Goal: Task Accomplishment & Management: Use online tool/utility

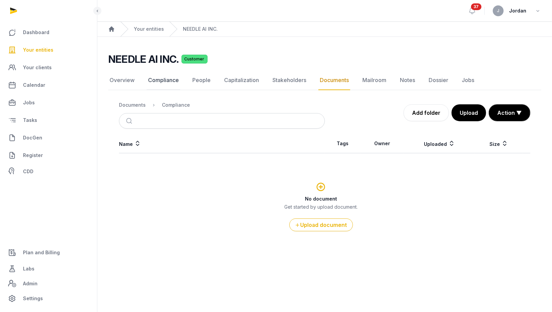
click at [167, 77] on link "Compliance" at bounding box center [163, 81] width 33 height 20
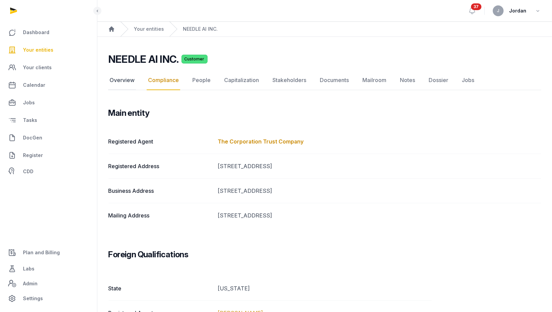
click at [124, 79] on link "Overview" at bounding box center [122, 81] width 28 height 20
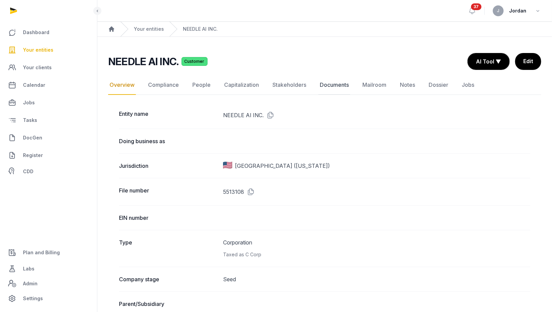
click at [321, 88] on link "Documents" at bounding box center [334, 85] width 32 height 20
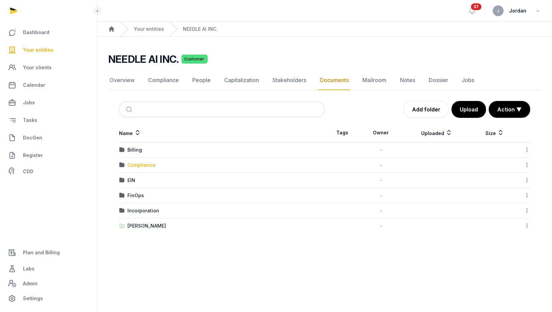
click at [152, 164] on div "Compliance" at bounding box center [141, 165] width 28 height 7
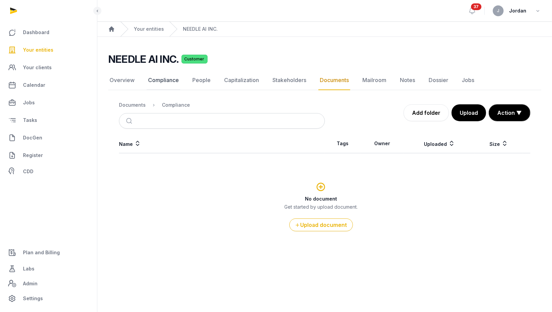
click at [169, 80] on link "Compliance" at bounding box center [163, 81] width 33 height 20
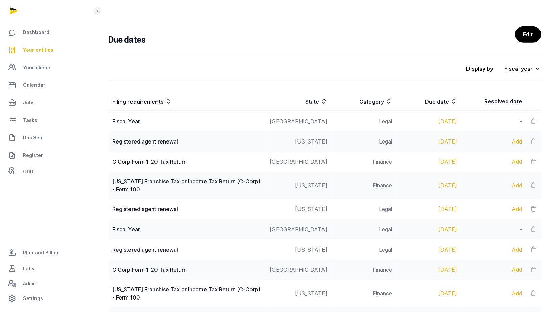
scroll to position [352, 0]
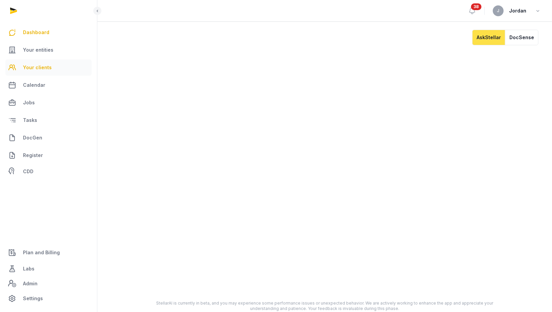
click at [34, 64] on span "Your clients" at bounding box center [37, 68] width 29 height 8
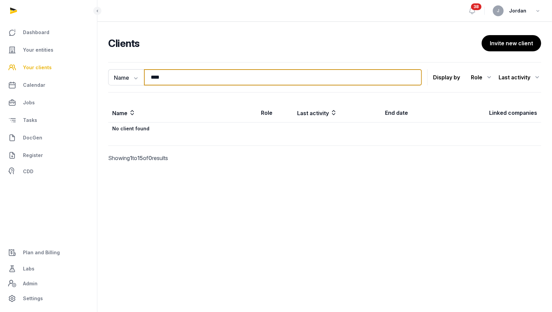
click at [199, 72] on input "****" at bounding box center [283, 77] width 278 height 16
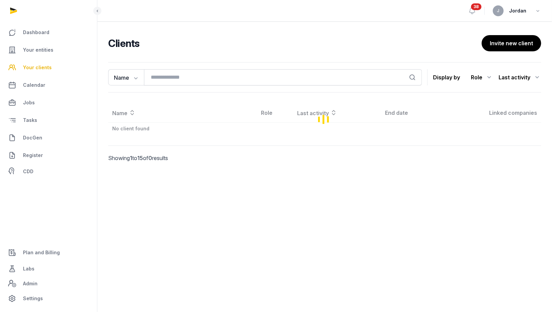
click at [45, 58] on ul "Dashboard Your entities Your clients Calendar Jobs Tasks DocGen Register CDD" at bounding box center [48, 101] width 86 height 154
click at [47, 55] on link "Your entities" at bounding box center [48, 50] width 86 height 16
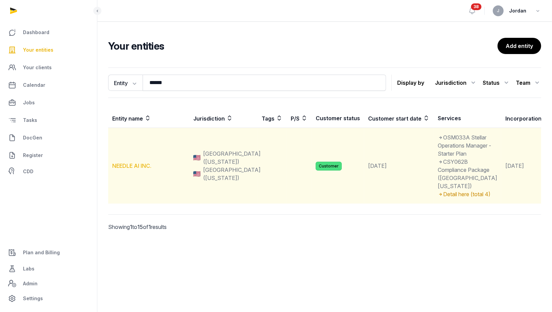
click at [136, 169] on link "NEEDLE AI INC." at bounding box center [131, 166] width 39 height 7
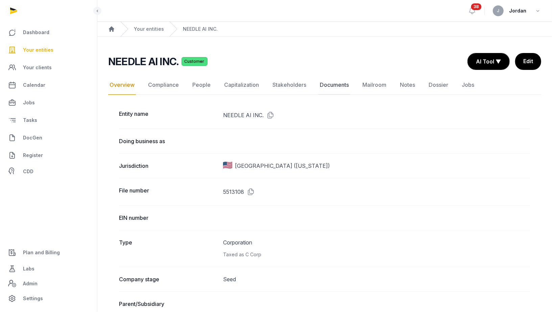
click at [324, 83] on link "Documents" at bounding box center [334, 85] width 32 height 20
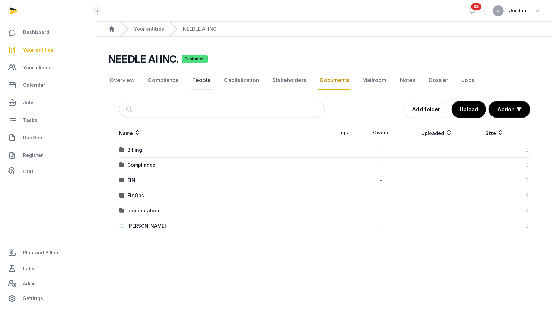
click at [195, 80] on link "People" at bounding box center [201, 81] width 21 height 20
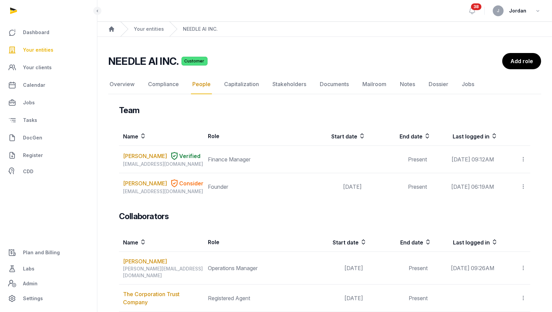
click at [56, 47] on link "Your entities" at bounding box center [48, 50] width 86 height 16
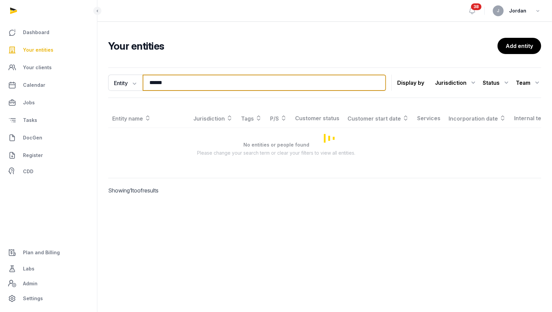
click at [157, 83] on input "******" at bounding box center [264, 83] width 243 height 16
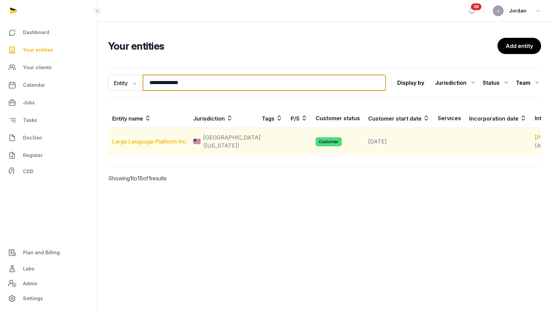
type input "**********"
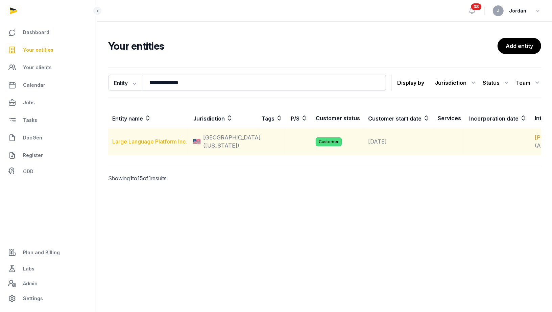
click at [152, 142] on link "Large Language Platform Inc." at bounding box center [149, 141] width 75 height 7
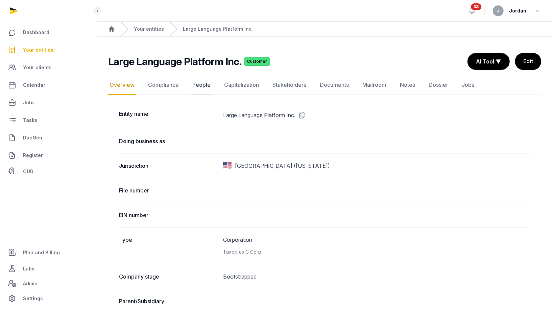
click at [199, 85] on link "People" at bounding box center [201, 85] width 21 height 20
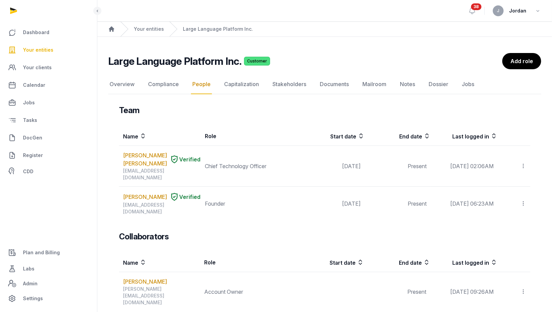
click at [118, 59] on h2 "Large Language Platform Inc." at bounding box center [174, 61] width 133 height 12
drag, startPoint x: 107, startPoint y: 60, endPoint x: 240, endPoint y: 62, distance: 132.8
click at [240, 62] on div "Large Language Platform Inc. Customer People Overview Compliance People Capital…" at bounding box center [324, 228] width 454 height 350
copy h2 "Large Language Platform Inc."
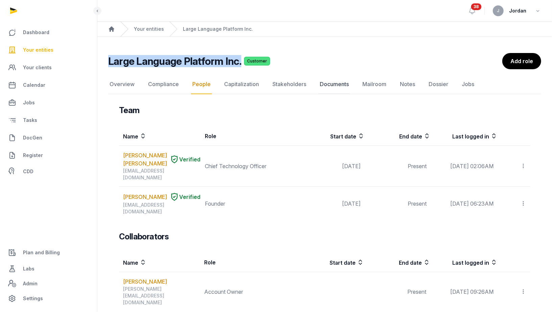
click at [321, 89] on link "Documents" at bounding box center [334, 85] width 32 height 20
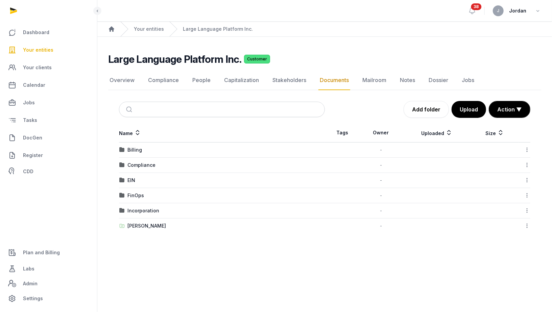
click at [55, 49] on link "Your entities" at bounding box center [48, 50] width 86 height 16
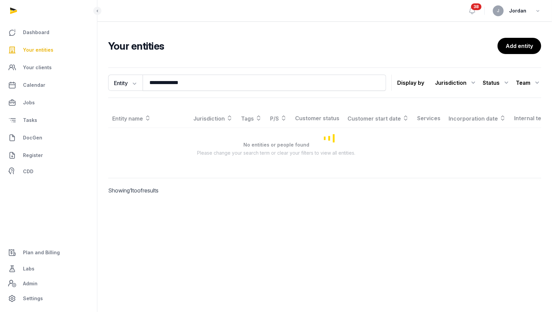
click at [48, 50] on span "Your entities" at bounding box center [38, 50] width 30 height 8
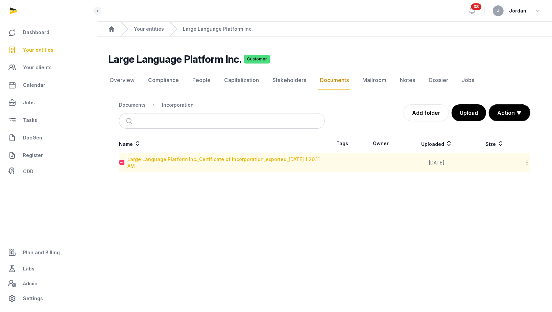
click at [229, 159] on div "Large Language Platform Inc._Certificate of Incorporation_exported_2025-09-25 1…" at bounding box center [225, 163] width 197 height 14
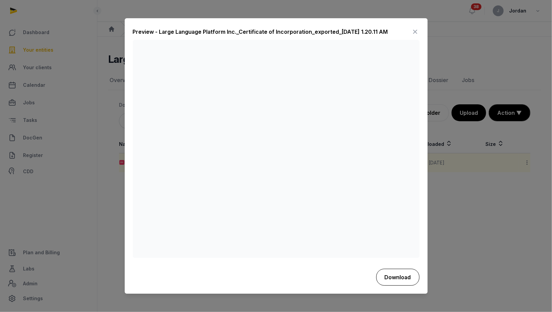
click at [396, 274] on button "Download" at bounding box center [397, 277] width 43 height 17
click at [409, 31] on div "Preview - Large Language Platform Inc._Certificate of Incorporation_exported_20…" at bounding box center [276, 34] width 286 height 14
click at [414, 32] on icon at bounding box center [415, 32] width 8 height 11
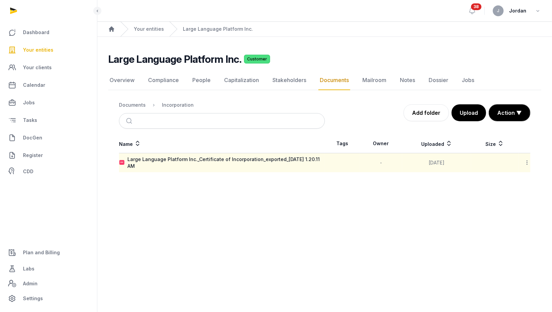
click at [52, 54] on link "Your entities" at bounding box center [48, 50] width 86 height 16
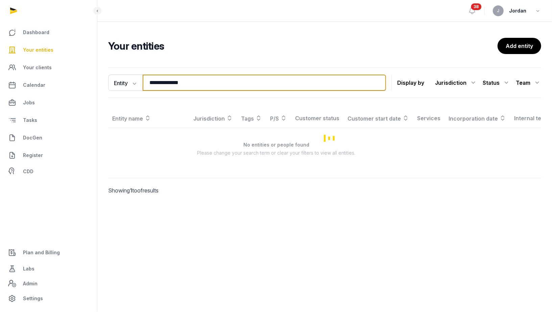
click at [158, 78] on input "**********" at bounding box center [264, 83] width 243 height 16
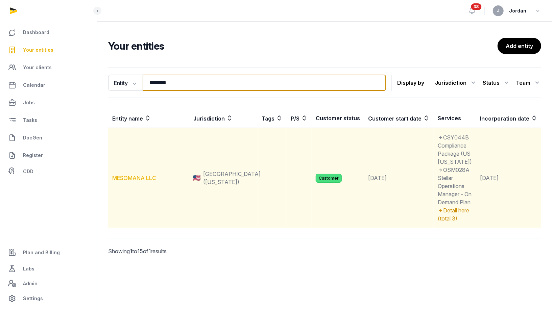
type input "********"
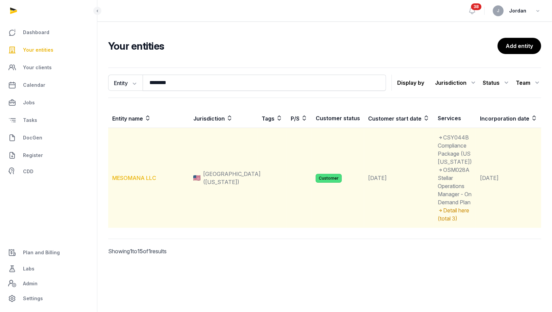
click at [149, 181] on link "MESOMANA LLC" at bounding box center [134, 178] width 44 height 7
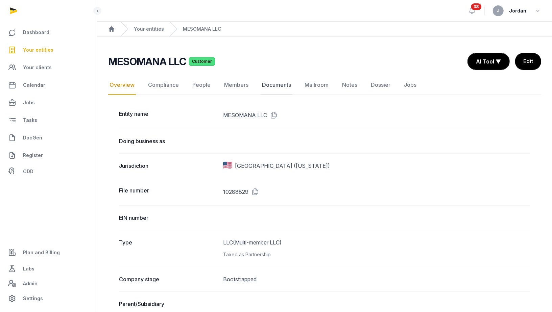
click at [276, 90] on link "Documents" at bounding box center [276, 85] width 32 height 20
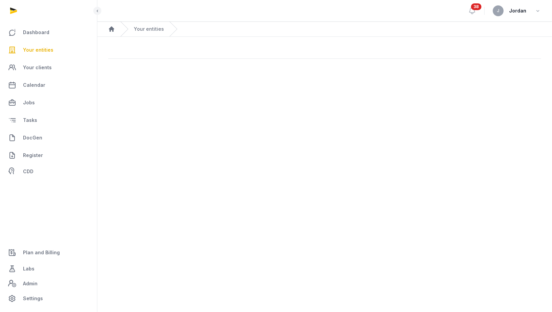
click at [276, 90] on main "Open sidebar 38 J Jordan Home Your entities" at bounding box center [276, 156] width 552 height 312
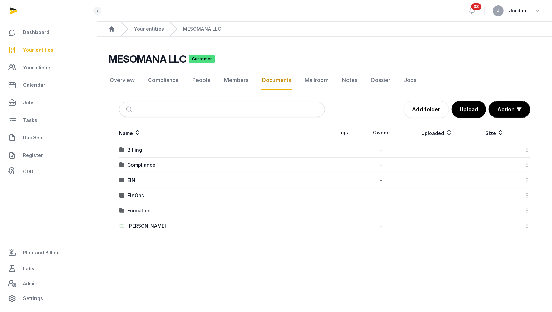
click at [115, 250] on main "Open sidebar 38 J Jordan Home Your entities MESOMANA LLC MESOMANA LLC Customer …" at bounding box center [276, 156] width 552 height 312
click at [155, 224] on div "Shared Folder" at bounding box center [146, 226] width 39 height 7
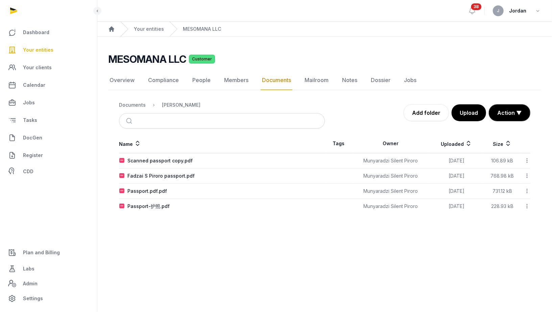
click at [40, 50] on span "Your entities" at bounding box center [38, 50] width 30 height 8
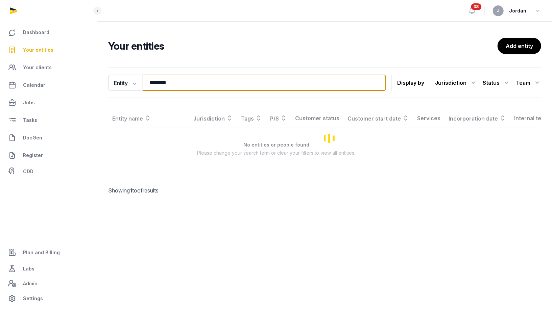
click at [158, 88] on input "********" at bounding box center [264, 83] width 243 height 16
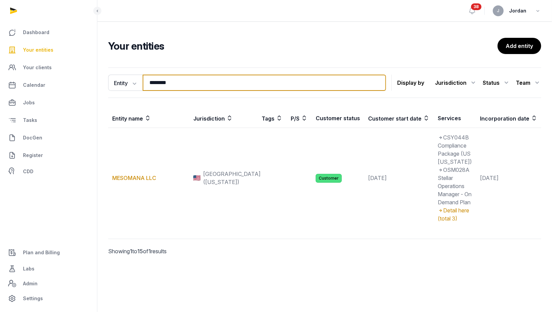
paste input "*****"
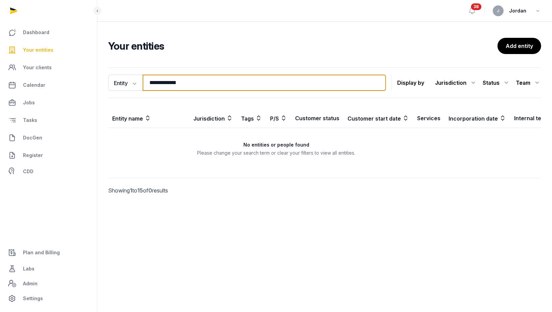
click at [152, 82] on input "**********" at bounding box center [264, 83] width 243 height 16
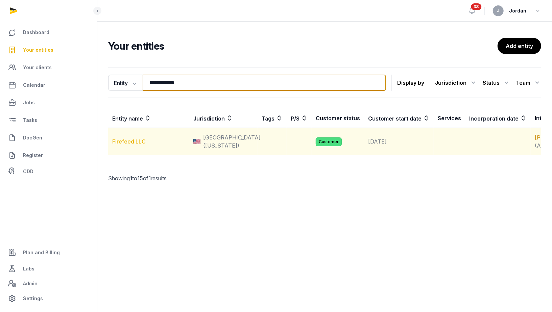
type input "**********"
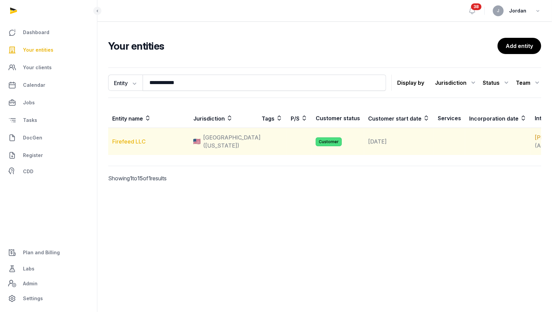
click at [138, 144] on link "Firefeed LLC" at bounding box center [128, 141] width 33 height 7
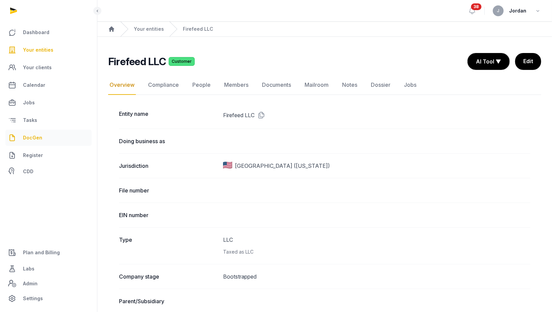
click at [52, 136] on link "DocGen" at bounding box center [48, 138] width 86 height 16
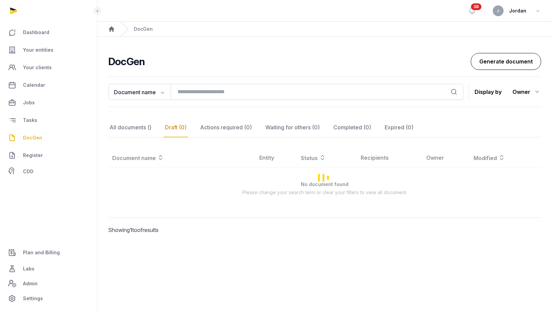
click at [505, 64] on link "Generate document" at bounding box center [506, 61] width 70 height 17
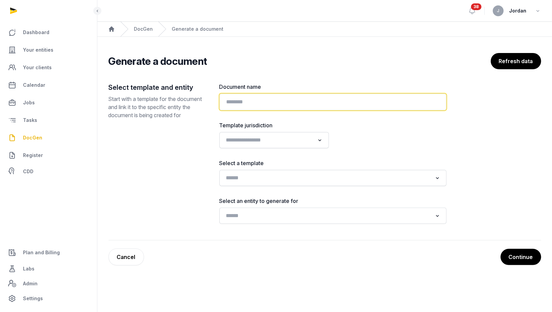
click at [313, 104] on input "text" at bounding box center [332, 102] width 227 height 17
type input "**********"
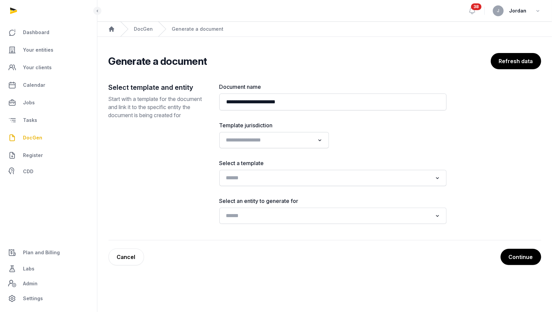
click at [300, 146] on div "Loading..." at bounding box center [273, 140] width 109 height 16
click at [285, 141] on input "Search for option" at bounding box center [269, 139] width 92 height 9
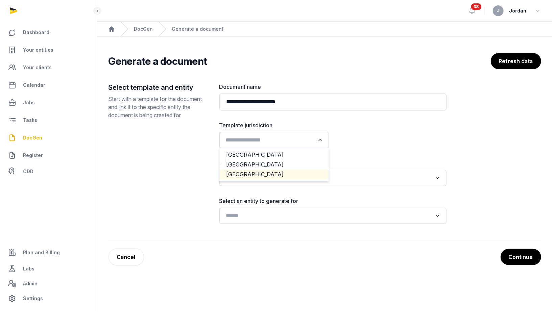
click at [274, 171] on li "USA" at bounding box center [274, 175] width 109 height 10
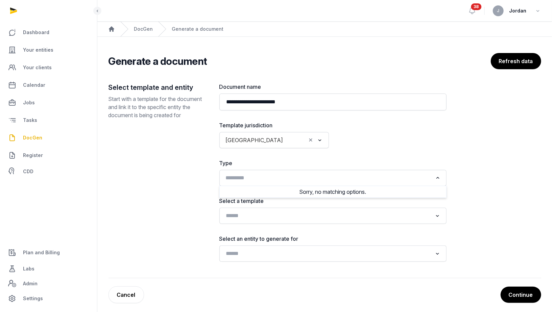
click at [270, 178] on input "Search for option" at bounding box center [327, 177] width 209 height 9
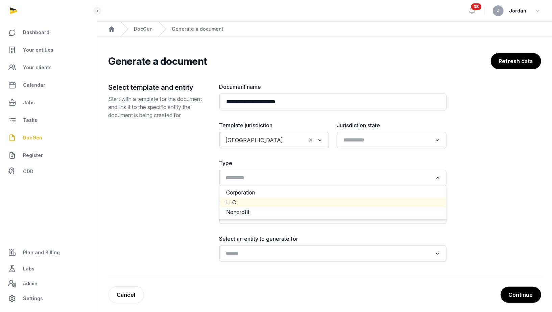
click at [286, 203] on li "LLC" at bounding box center [333, 203] width 226 height 10
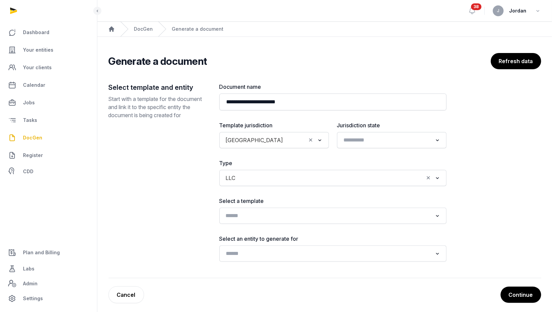
click at [286, 215] on input "Search for option" at bounding box center [327, 215] width 209 height 9
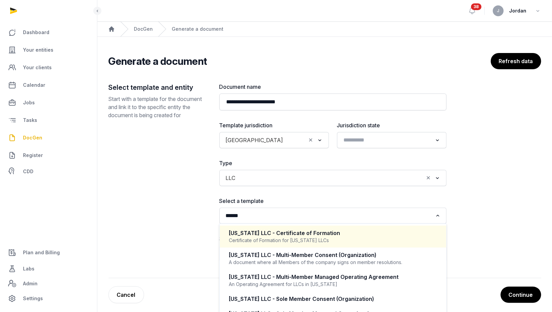
click at [303, 229] on div "Delaware LLC - Certificate of Formation" at bounding box center [332, 233] width 207 height 8
type input "******"
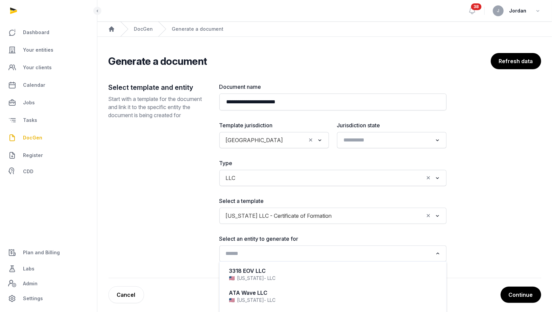
click at [302, 249] on input "Search for option" at bounding box center [327, 253] width 209 height 9
paste input "**********"
click at [302, 249] on input "**********" at bounding box center [323, 253] width 201 height 9
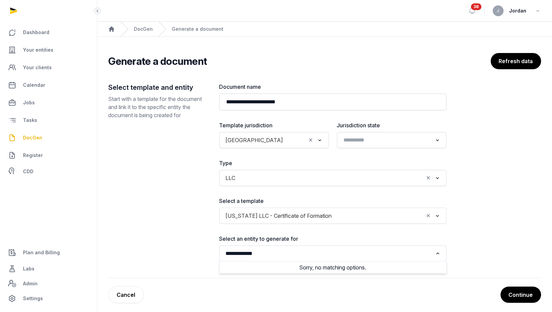
click at [304, 249] on input "**********" at bounding box center [327, 253] width 209 height 9
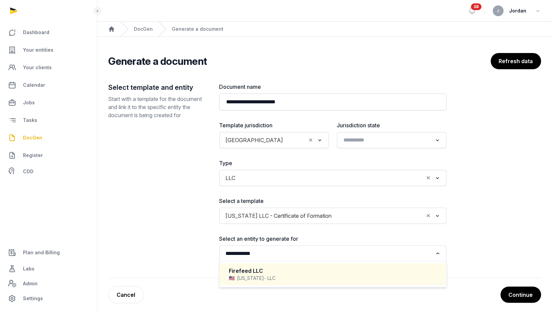
click at [276, 273] on div "Firefeed LLC" at bounding box center [332, 271] width 207 height 8
type input "**********"
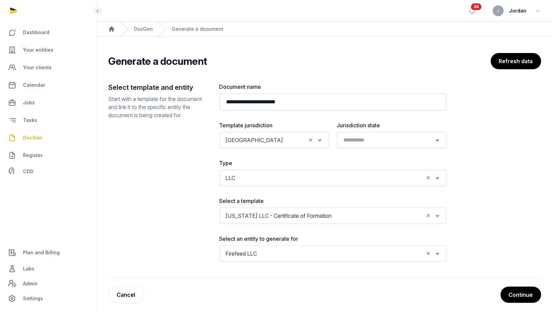
scroll to position [3, 0]
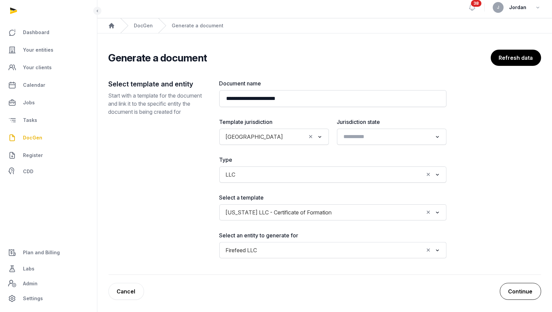
click at [528, 283] on button "Continue" at bounding box center [520, 291] width 41 height 17
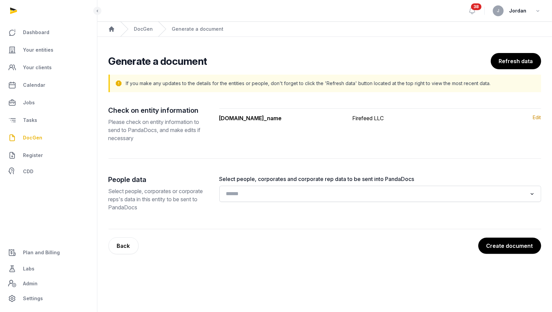
scroll to position [0, 0]
click at [394, 197] on input "Search for option" at bounding box center [375, 193] width 304 height 9
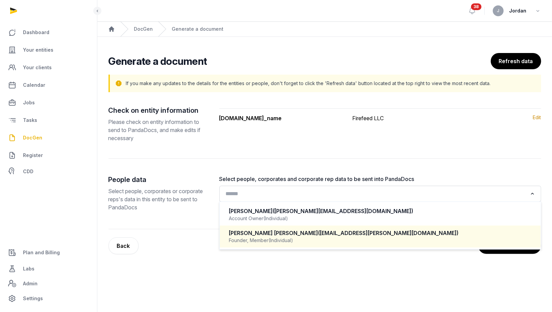
click at [357, 232] on span "(vinay.kanchanapally@gmail.com)" at bounding box center [388, 233] width 140 height 7
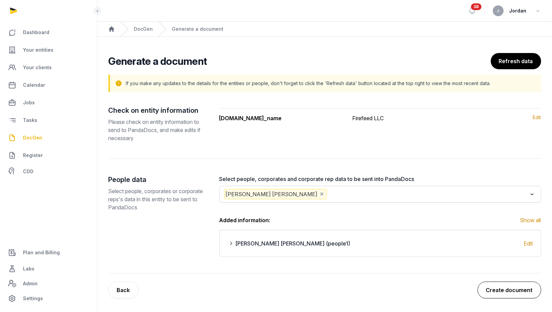
click at [506, 294] on button "Create document" at bounding box center [509, 290] width 64 height 17
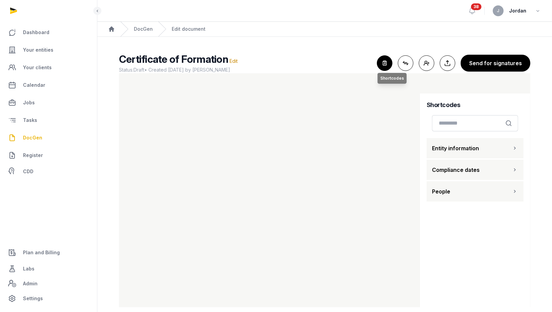
click at [388, 67] on icon "button" at bounding box center [384, 63] width 15 height 15
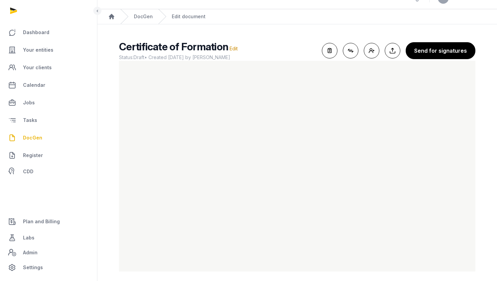
scroll to position [13, 0]
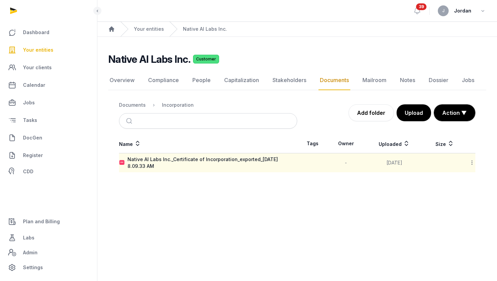
click at [470, 161] on icon at bounding box center [472, 162] width 6 height 7
click at [458, 183] on div "Download" at bounding box center [448, 180] width 54 height 12
click at [26, 239] on span "Labs" at bounding box center [28, 238] width 11 height 8
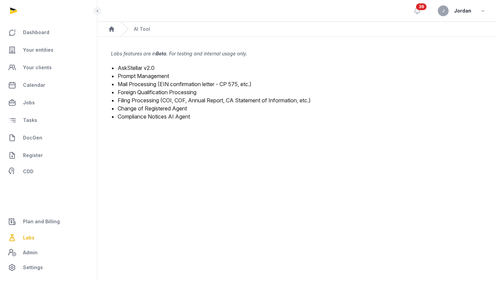
click at [149, 100] on link "Filing Processing (COI, COF, Annual Report, CA Statement of Information, etc.)" at bounding box center [214, 100] width 193 height 7
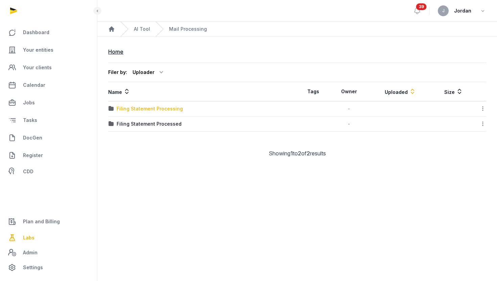
click at [175, 110] on div "Filing Statement Processing" at bounding box center [150, 108] width 66 height 7
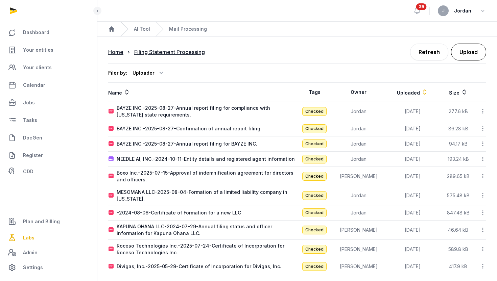
click at [459, 53] on button "Upload" at bounding box center [468, 52] width 35 height 17
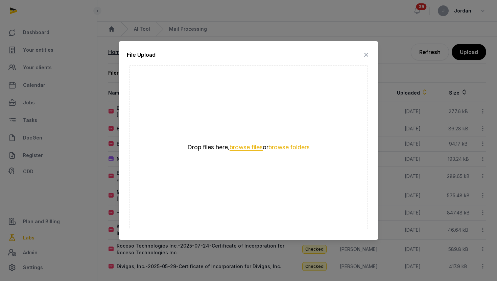
click at [244, 147] on button "browse files" at bounding box center [245, 147] width 33 height 6
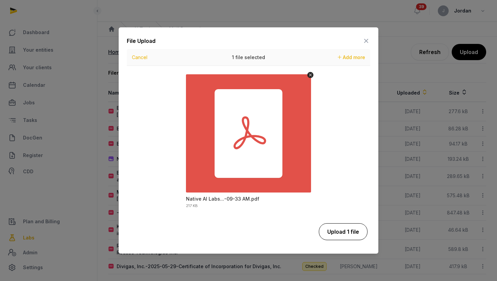
click at [342, 238] on button "Upload 1 file" at bounding box center [343, 231] width 49 height 17
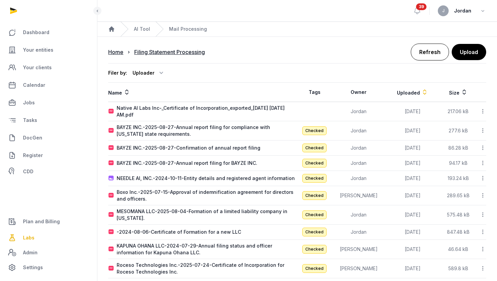
click at [429, 52] on link "Refresh" at bounding box center [429, 52] width 38 height 17
click at [432, 57] on link "Refresh" at bounding box center [429, 52] width 38 height 17
click at [482, 113] on icon at bounding box center [482, 111] width 6 height 7
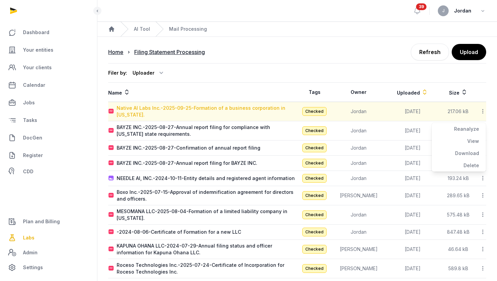
click at [249, 109] on div "Native AI Labs Inc.-2025-09-25-Formation of a business corporation in Delaware." at bounding box center [207, 112] width 180 height 14
type input "**********"
type textarea "**********"
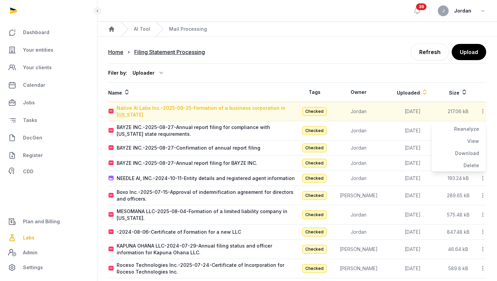
type input "**********"
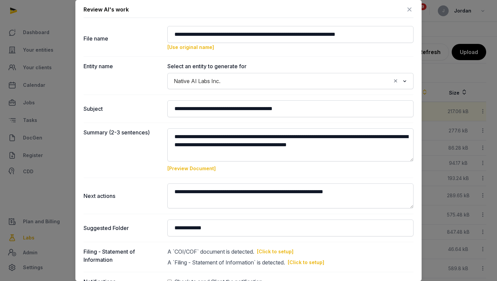
scroll to position [54, 0]
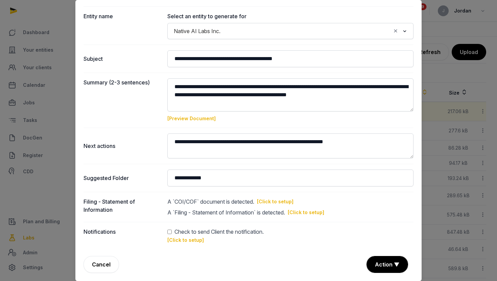
click at [280, 201] on link "[Click to setup]" at bounding box center [275, 201] width 36 height 7
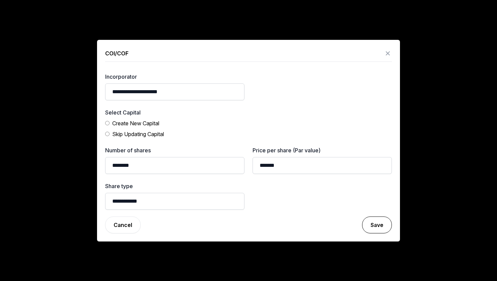
click at [373, 220] on button "Save" at bounding box center [377, 225] width 30 height 17
click at [382, 227] on button "Save" at bounding box center [377, 225] width 30 height 17
click at [388, 53] on icon at bounding box center [387, 53] width 8 height 11
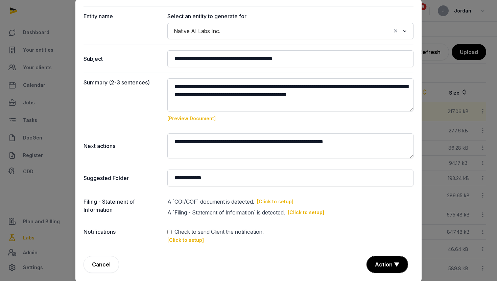
click at [301, 211] on link "[Click to setup]" at bounding box center [306, 212] width 36 height 7
type input "**********"
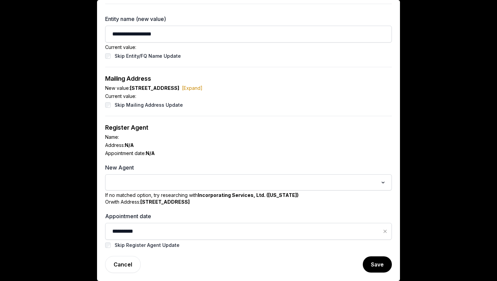
scroll to position [24, 0]
click at [167, 180] on input "Search for option" at bounding box center [243, 182] width 269 height 9
click at [272, 143] on div "Address: N/A" at bounding box center [248, 145] width 286 height 7
click at [386, 182] on div "Loading..." at bounding box center [383, 181] width 10 height 11
click at [428, 119] on div at bounding box center [248, 140] width 497 height 281
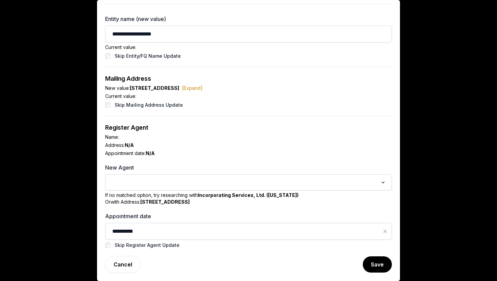
scroll to position [0, 0]
click at [125, 267] on link "Cancel" at bounding box center [122, 264] width 35 height 17
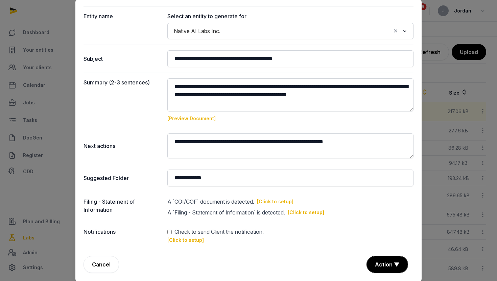
click at [442, 30] on div at bounding box center [248, 140] width 497 height 281
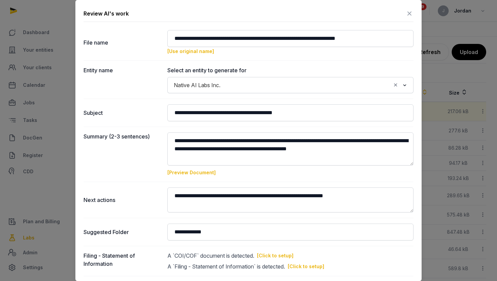
click at [409, 13] on icon at bounding box center [409, 13] width 8 height 11
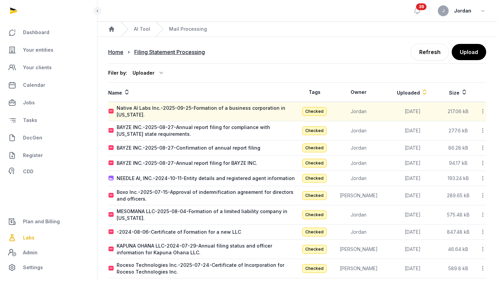
click at [483, 110] on icon at bounding box center [482, 111] width 6 height 7
click at [468, 165] on div "Delete" at bounding box center [458, 165] width 54 height 12
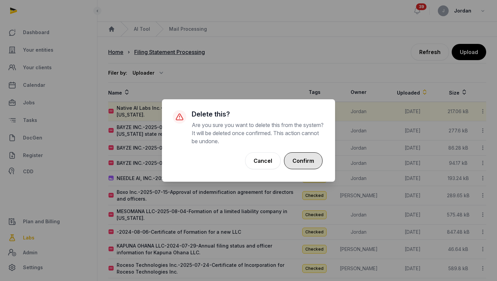
click at [308, 162] on button "Confirm" at bounding box center [303, 160] width 39 height 17
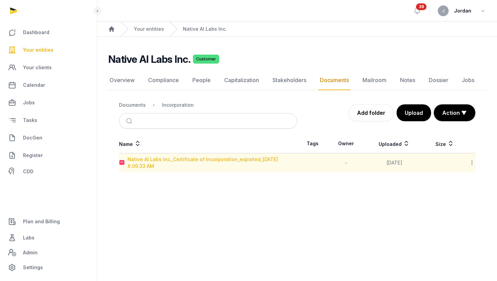
click at [226, 157] on div "Native AI Labs Inc._Certificate of Incorporation_exported_[DATE] 8.09.33 AM" at bounding box center [211, 163] width 169 height 14
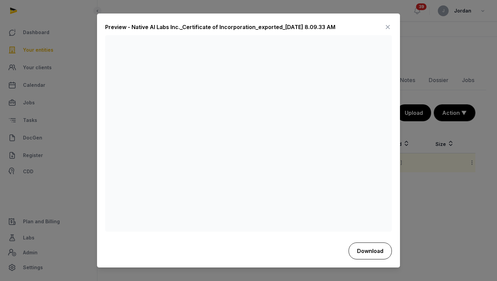
click at [372, 252] on button "Download" at bounding box center [369, 251] width 43 height 17
click at [408, 64] on div at bounding box center [248, 140] width 497 height 281
click at [390, 28] on icon at bounding box center [387, 27] width 8 height 11
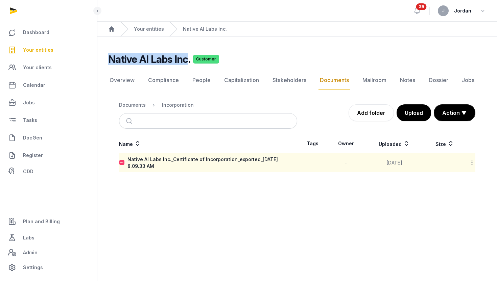
drag, startPoint x: 109, startPoint y: 61, endPoint x: 187, endPoint y: 61, distance: 78.4
click at [187, 61] on h2 "Native AI Labs Inc." at bounding box center [149, 59] width 82 height 12
click at [192, 60] on div "Native AI Labs Inc. Customer" at bounding box center [294, 59] width 372 height 12
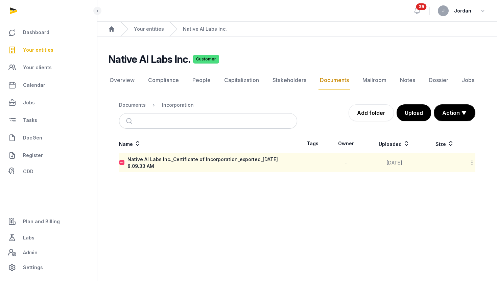
click at [189, 60] on h2 "Native AI Labs Inc." at bounding box center [149, 59] width 82 height 12
copy h2 "Native AI Labs Inc."
